Goal: Information Seeking & Learning: Learn about a topic

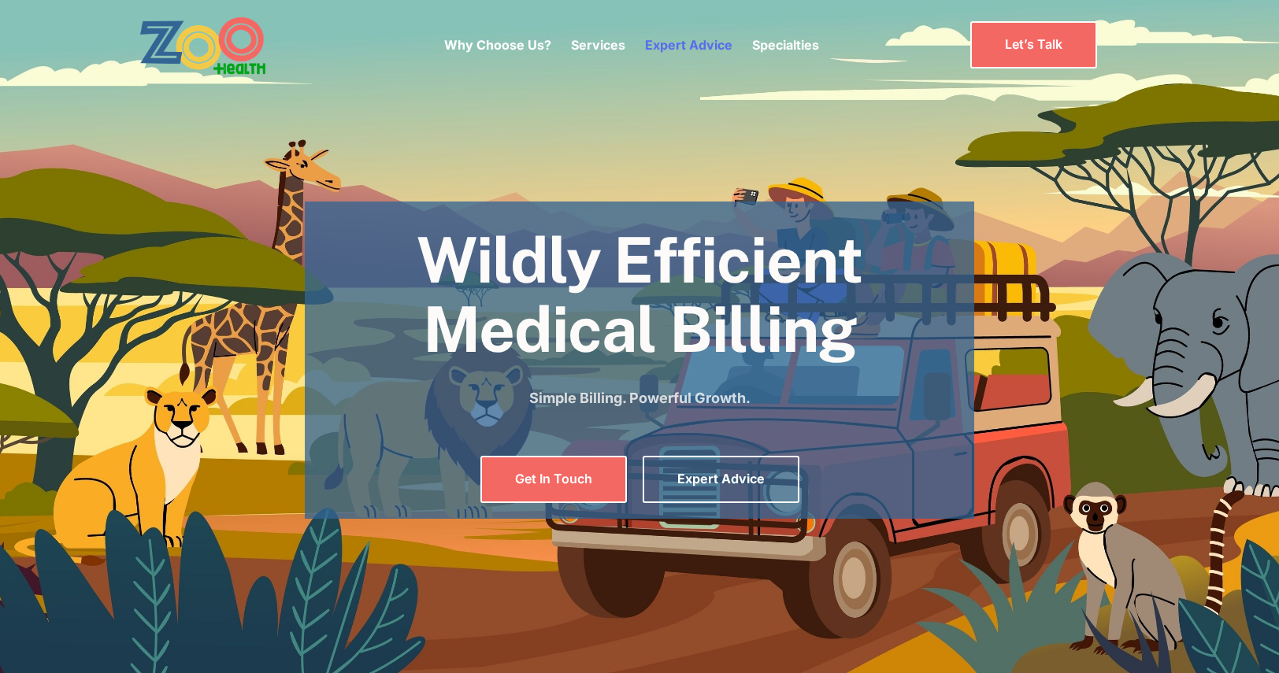
click at [687, 43] on link "Expert Advice" at bounding box center [688, 45] width 87 height 16
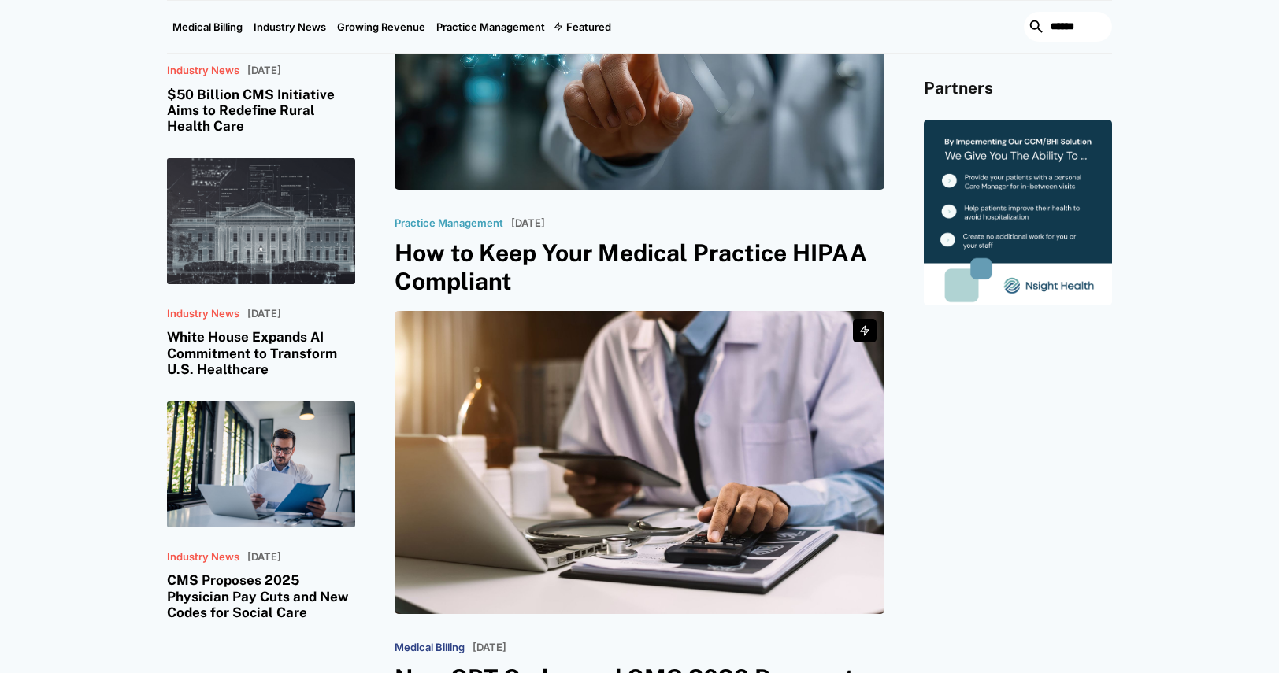
scroll to position [472, 0]
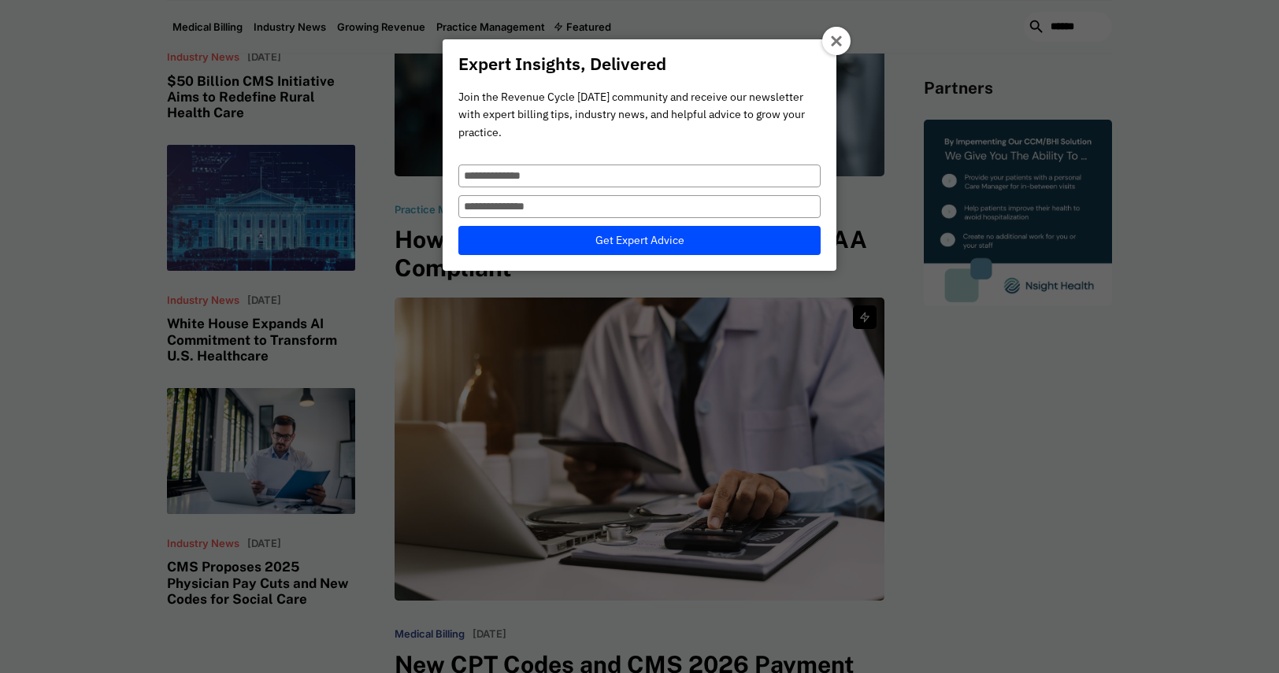
click at [831, 46] on icon at bounding box center [837, 41] width 13 height 13
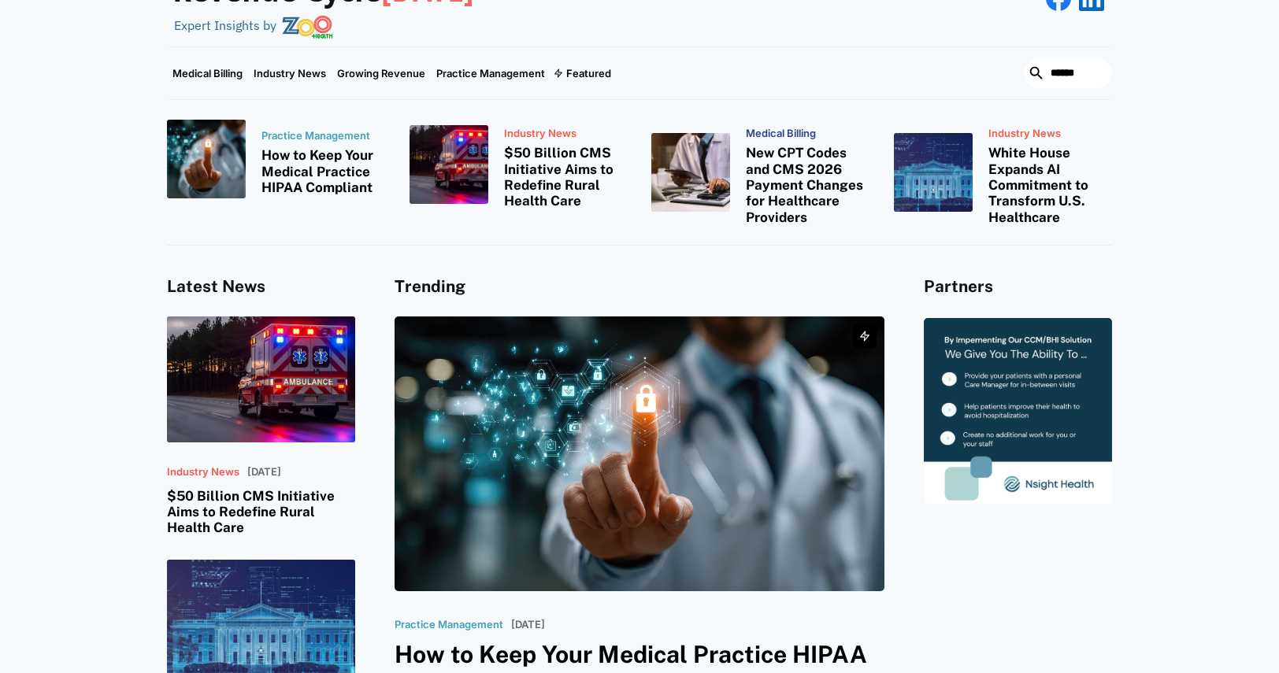
scroll to position [0, 0]
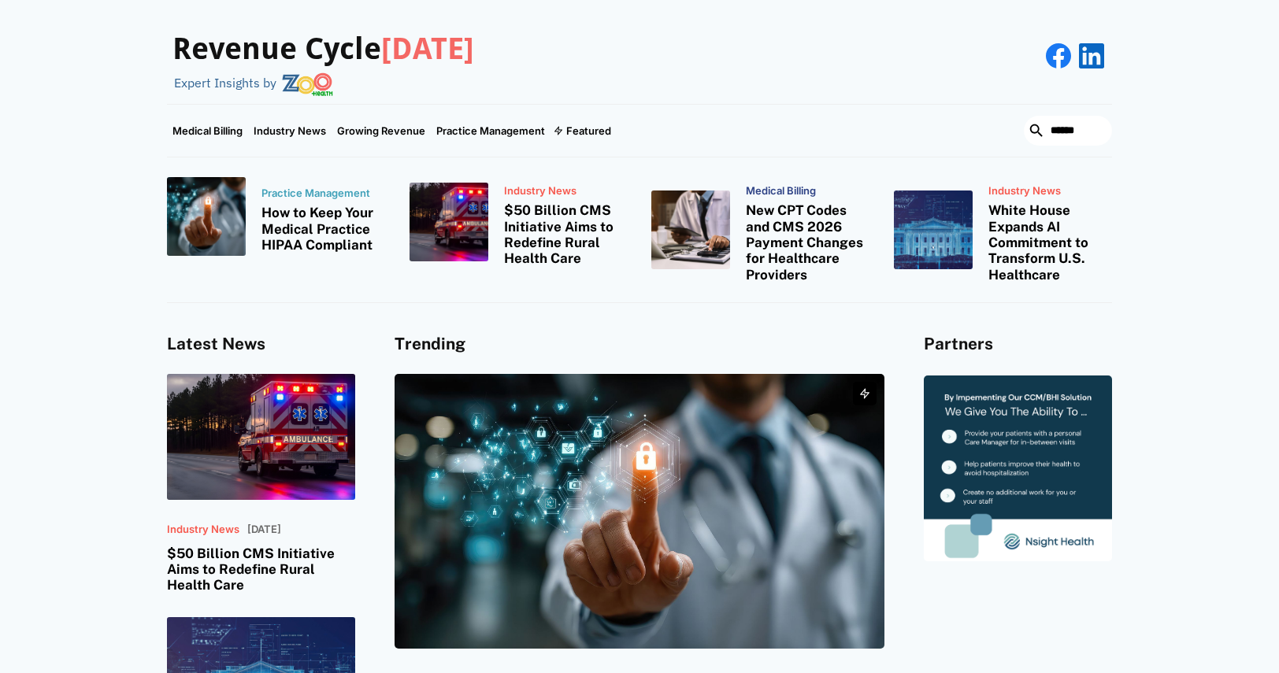
click at [295, 78] on img at bounding box center [307, 84] width 51 height 24
click at [218, 138] on link "Medical Billing" at bounding box center [207, 131] width 81 height 52
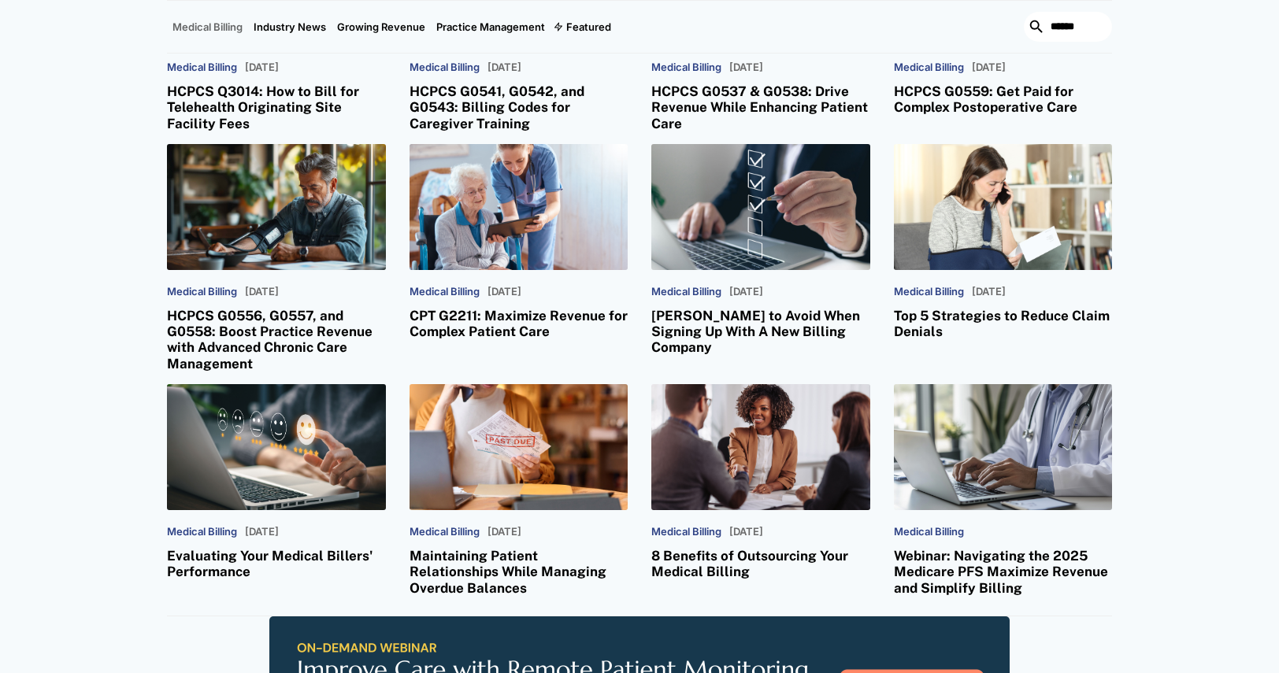
scroll to position [315, 0]
